Goal: Transaction & Acquisition: Purchase product/service

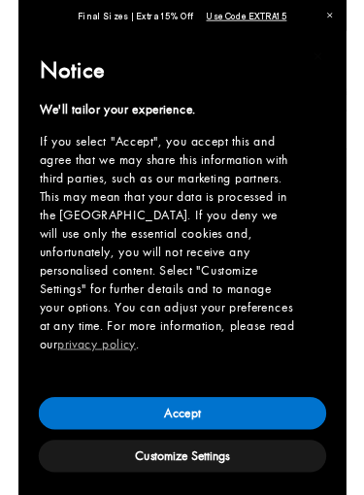
scroll to position [0, 399]
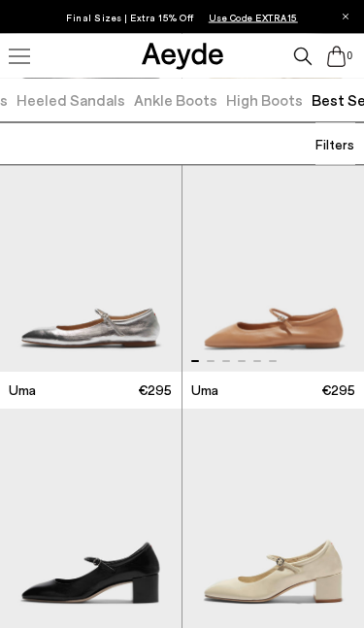
scroll to position [1360, 0]
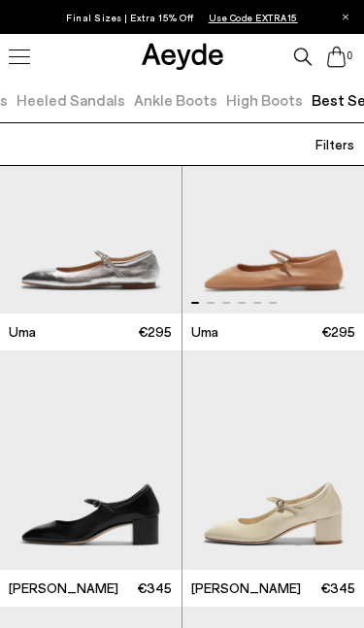
click at [285, 284] on img "1 / 6" at bounding box center [273, 203] width 182 height 219
click at [311, 285] on img "1 / 6" at bounding box center [273, 203] width 182 height 219
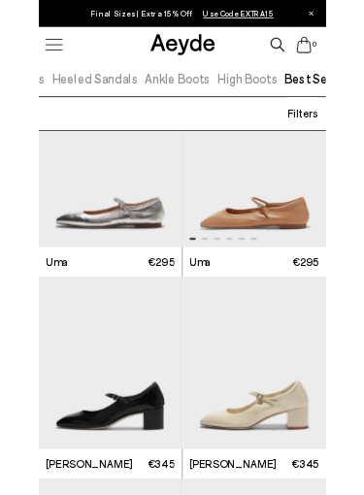
scroll to position [1372, 0]
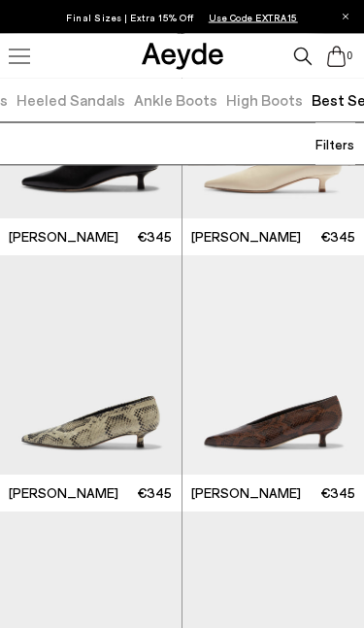
scroll to position [3285, 0]
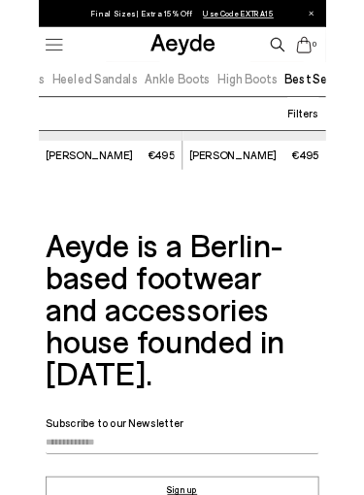
scroll to position [8401, 0]
